Goal: Transaction & Acquisition: Purchase product/service

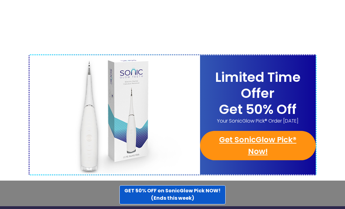
scroll to position [2425, 0]
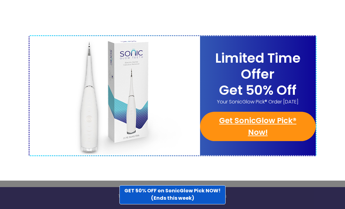
click at [338, 197] on div "GET 50% OFF on SonicGlow Pick NOW! (Ends this week)" at bounding box center [172, 194] width 345 height 28
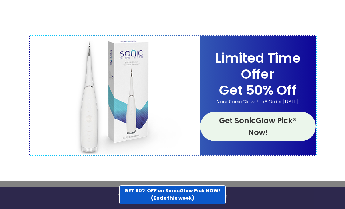
click at [246, 112] on link "Get SonicGlow Pick® Now!" at bounding box center [258, 126] width 116 height 29
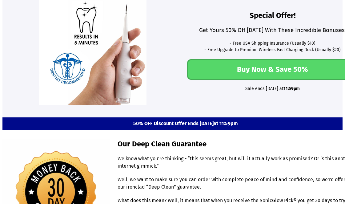
scroll to position [1707, 0]
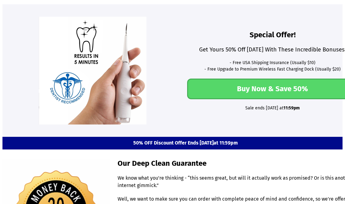
click at [296, 83] on link "Buy Now & Save 50%" at bounding box center [272, 89] width 171 height 21
